Goal: Information Seeking & Learning: Learn about a topic

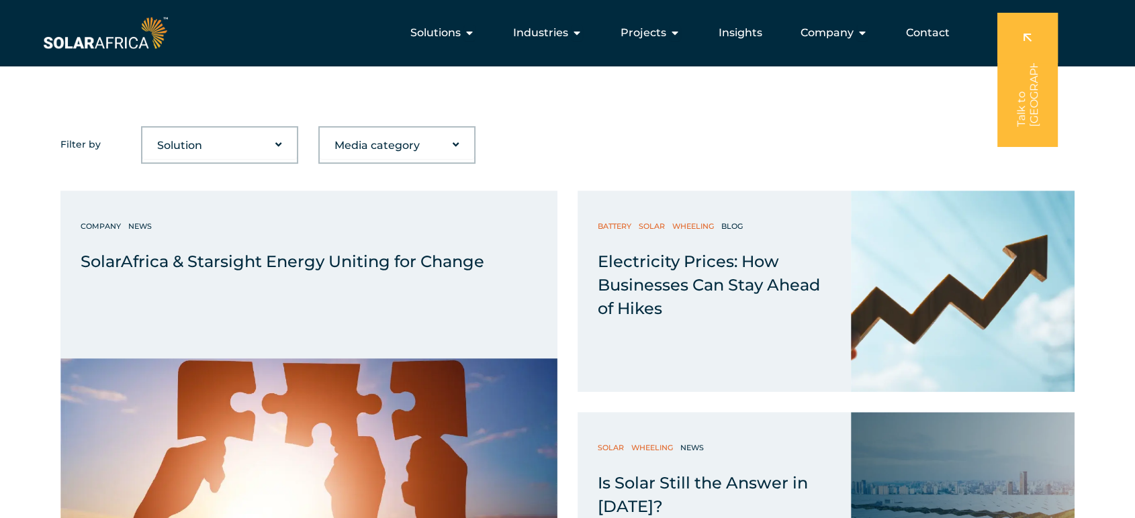
scroll to position [447, 0]
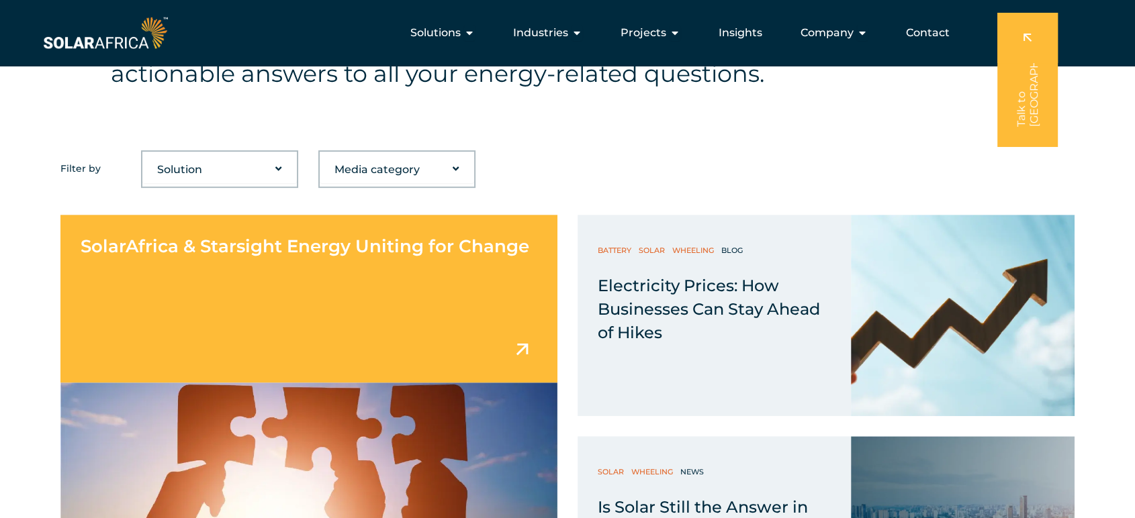
click at [435, 318] on div "SolarAfrica & Starsight Energy Uniting for Change" at bounding box center [308, 299] width 497 height 168
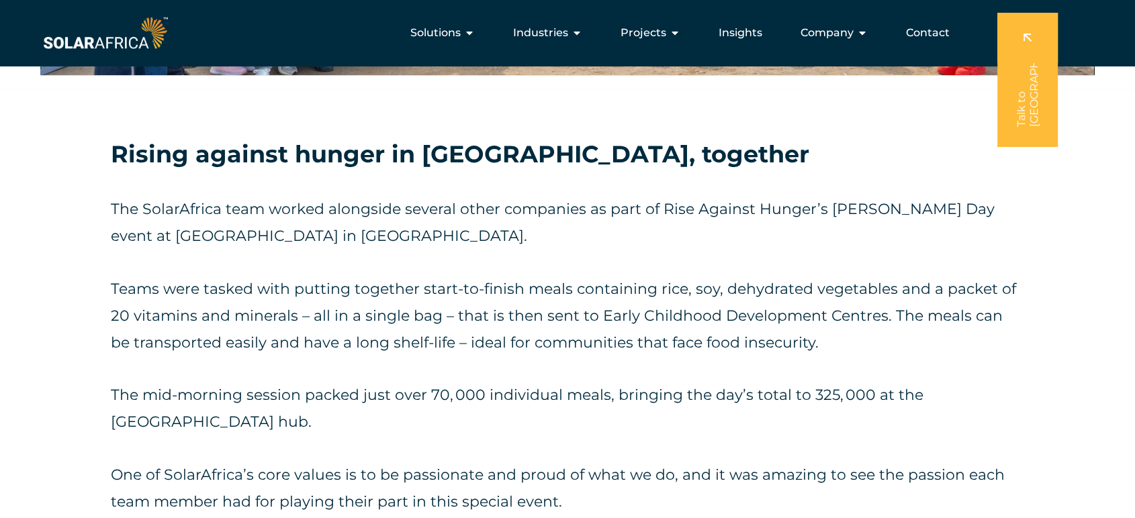
scroll to position [1641, 0]
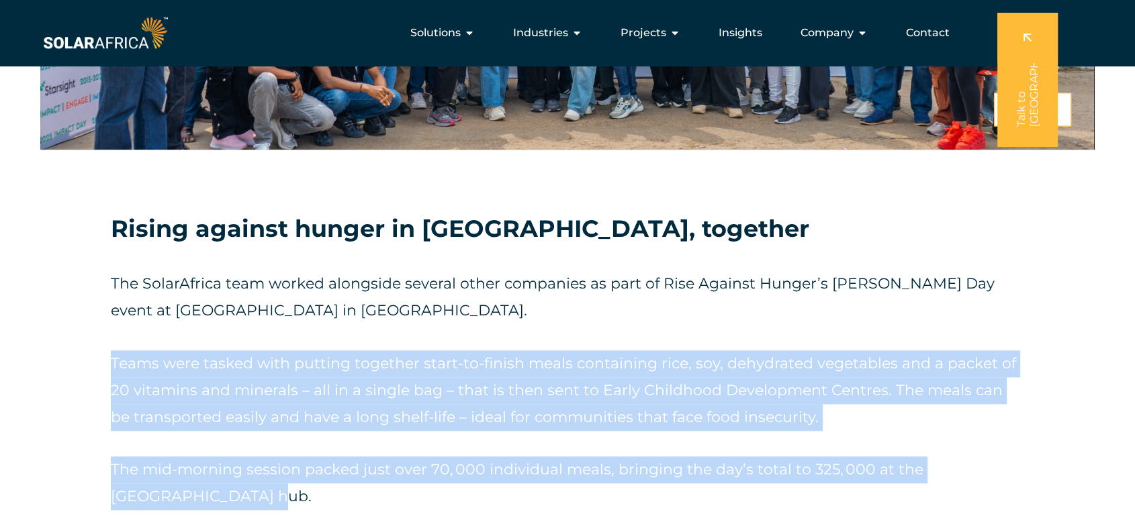
drag, startPoint x: 112, startPoint y: 289, endPoint x: 159, endPoint y: 412, distance: 132.2
click at [159, 412] on div "The SolarAfrica team worked alongside several other companies as part of Rise A…" at bounding box center [567, 431] width 913 height 320
copy div "Teams were tasked with putting together start-to-finish meals containing rice, …"
click at [622, 379] on div "The SolarAfrica team worked alongside several other companies as part of Rise A…" at bounding box center [567, 431] width 913 height 320
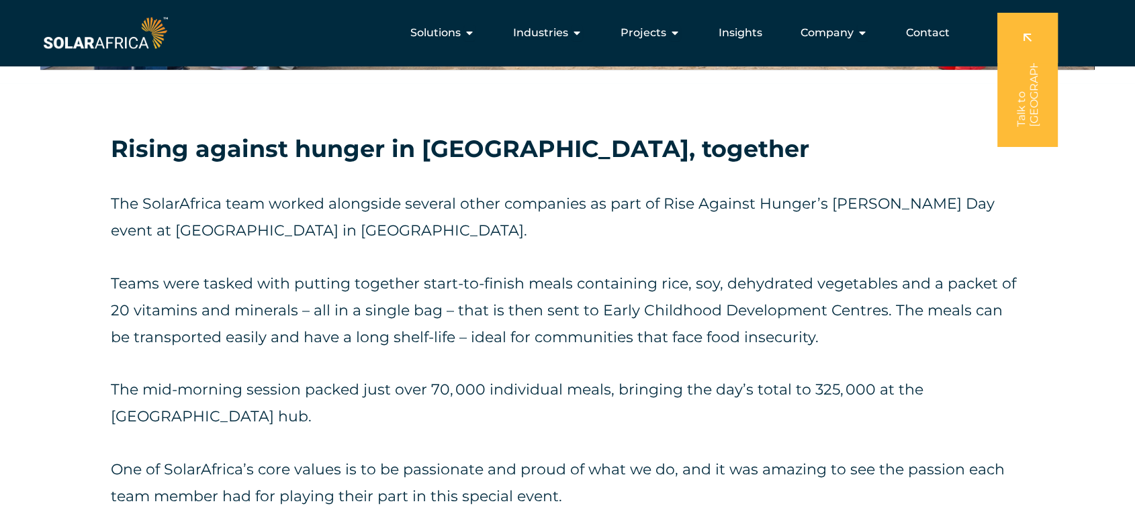
scroll to position [1715, 0]
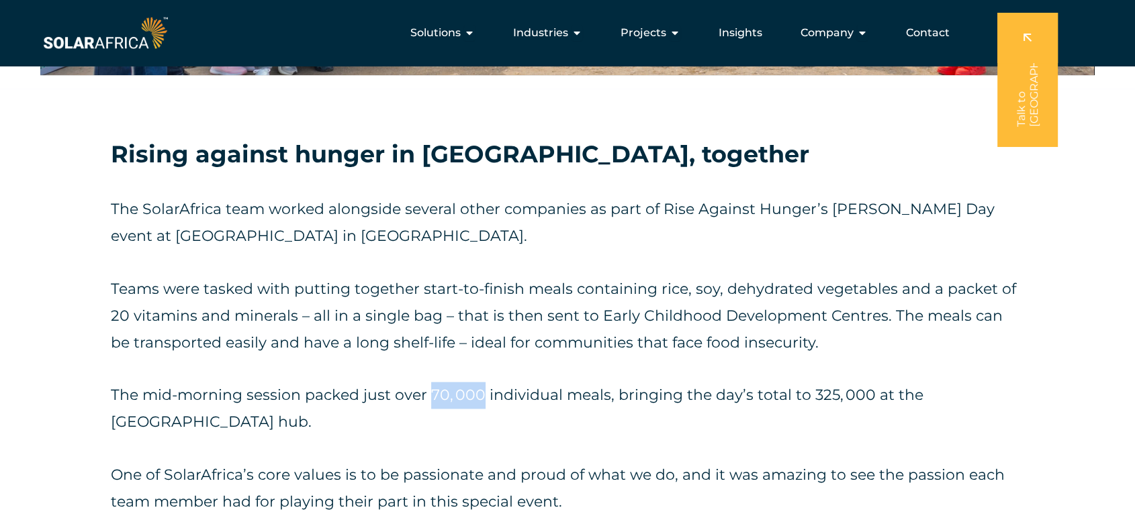
drag, startPoint x: 427, startPoint y: 319, endPoint x: 478, endPoint y: 319, distance: 51.0
click at [478, 386] on span "The mid-morning session packed just over 70, 000 individual meals, bringing the…" at bounding box center [517, 408] width 812 height 45
copy span "70, 000"
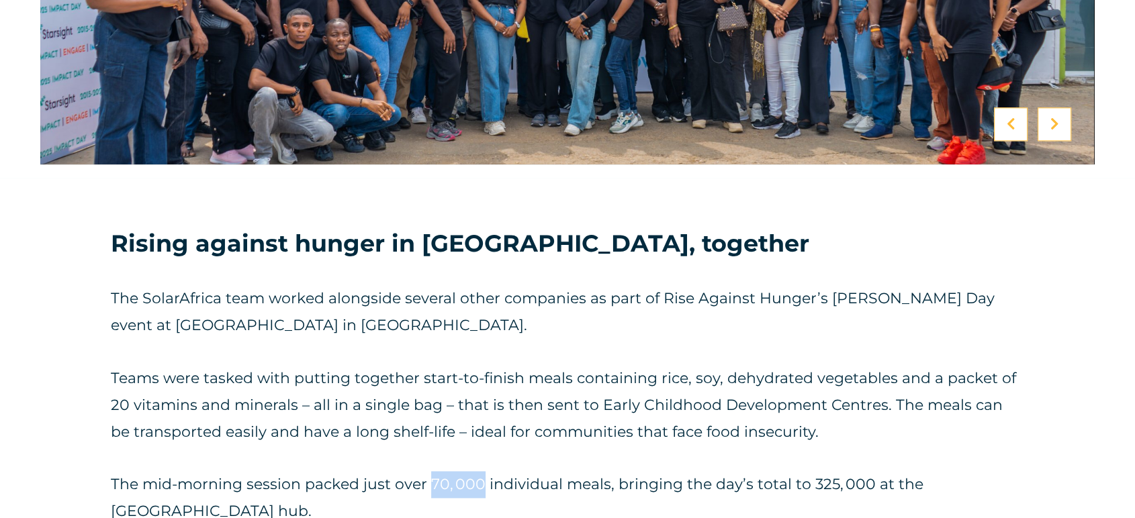
scroll to position [1641, 0]
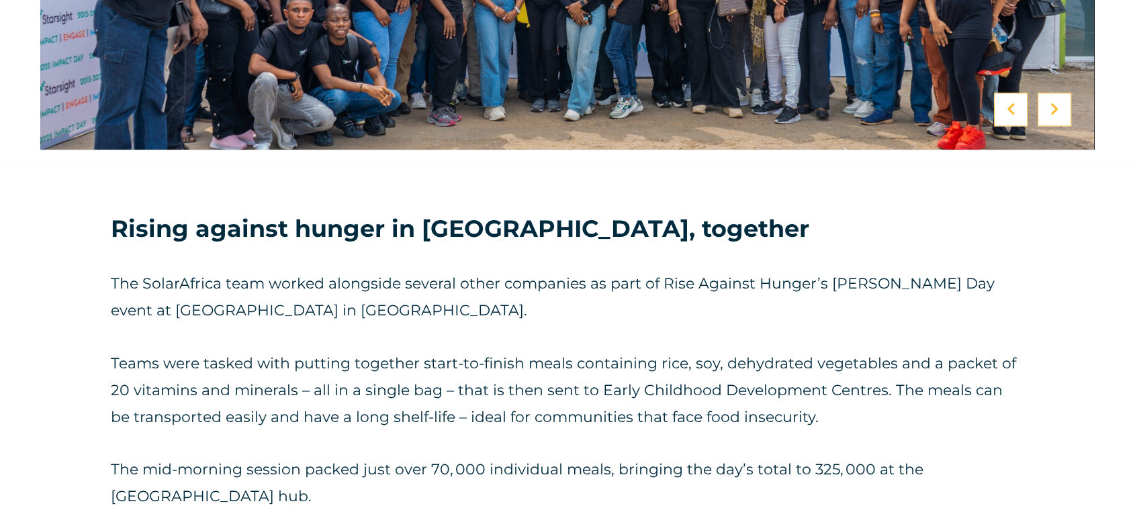
click at [301, 354] on span "Teams were tasked with putting together start-to-finish meals containing rice, …" at bounding box center [563, 390] width 905 height 72
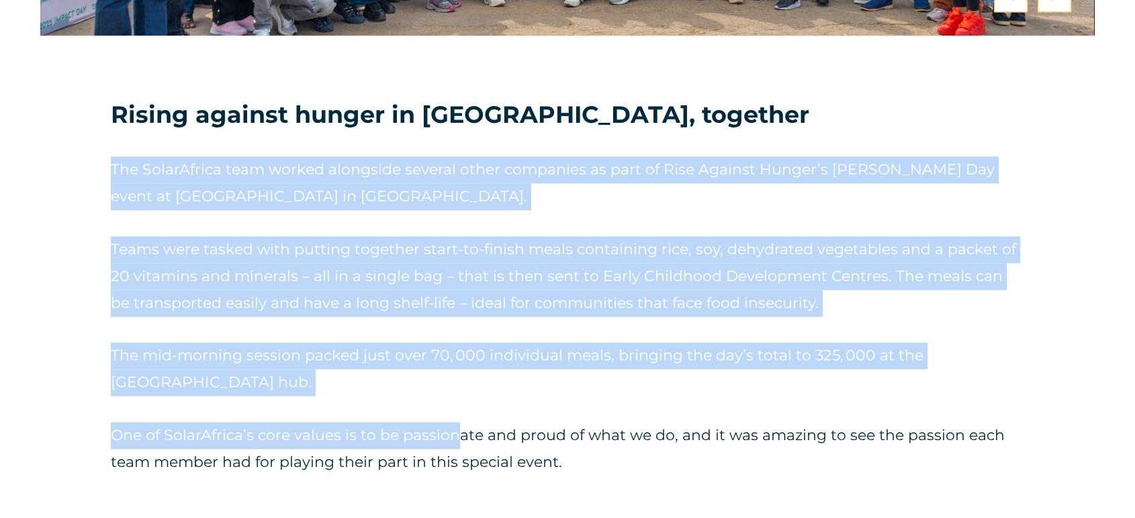
scroll to position [1790, 0]
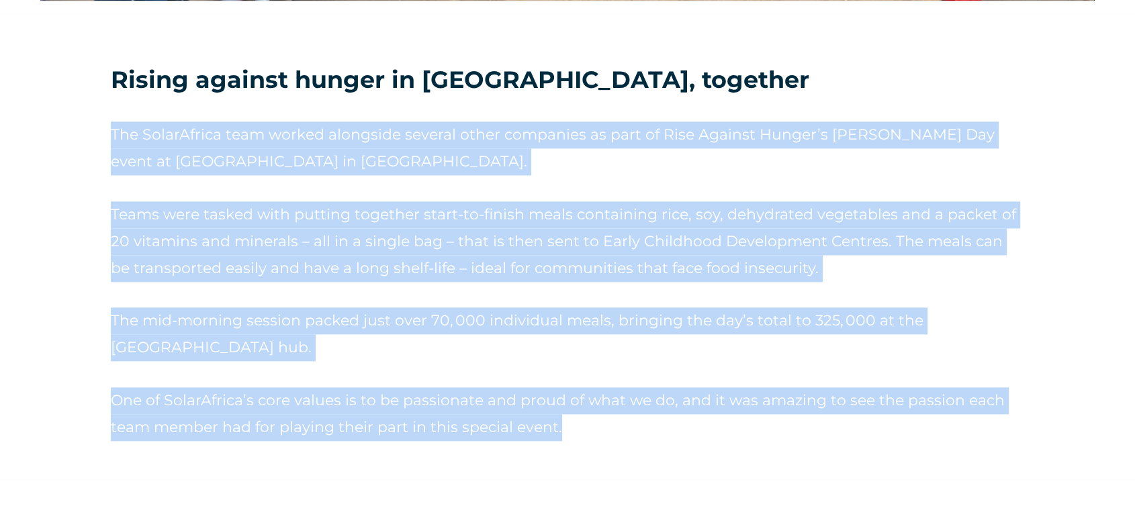
drag, startPoint x: 113, startPoint y: 203, endPoint x: 569, endPoint y: 353, distance: 480.0
click at [569, 353] on div "The SolarAfrica team worked alongside several other companies as part of Rise A…" at bounding box center [567, 282] width 913 height 320
copy div "The SolarAfrica team worked alongside several other companies as part of Rise A…"
